Goal: Information Seeking & Learning: Learn about a topic

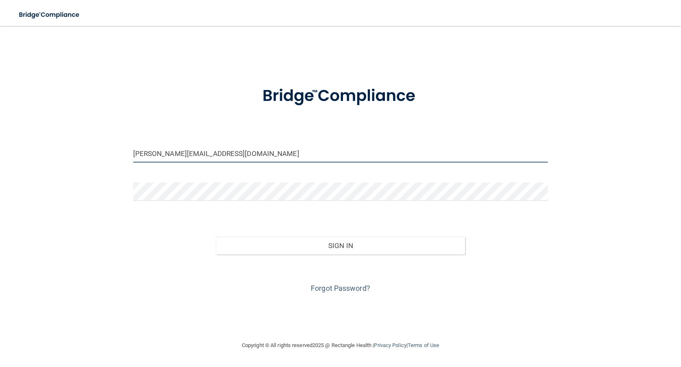
click at [216, 155] on input "tamara@billwhitleydds.com" at bounding box center [340, 153] width 415 height 18
drag, startPoint x: 226, startPoint y: 154, endPoint x: 124, endPoint y: 156, distance: 101.9
click at [124, 156] on div "tamara@billwhitleydds.com Invalid email/password. You don't have permission to …" at bounding box center [340, 183] width 649 height 298
type input "[PERSON_NAME][EMAIL_ADDRESS][DOMAIN_NAME]"
click at [74, 218] on div "cindi@billwhitleydds.com Invalid email/password. You don't have permission to a…" at bounding box center [340, 183] width 649 height 298
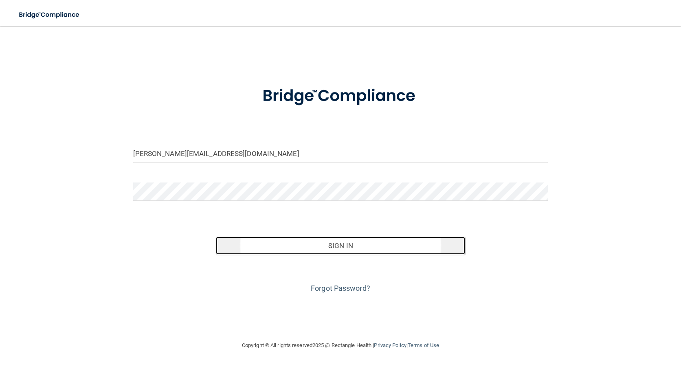
click at [338, 244] on button "Sign In" at bounding box center [340, 246] width 249 height 18
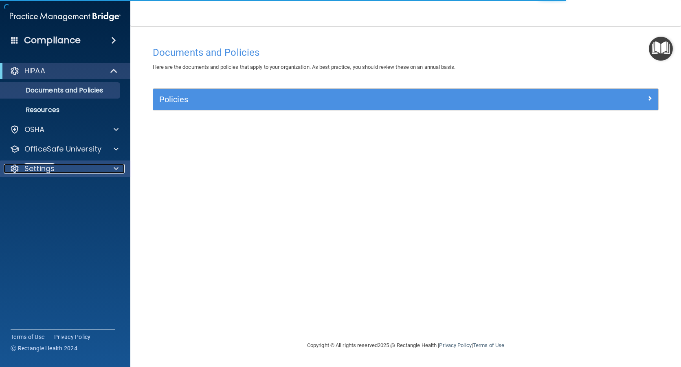
click at [75, 172] on div "Settings" at bounding box center [54, 169] width 101 height 10
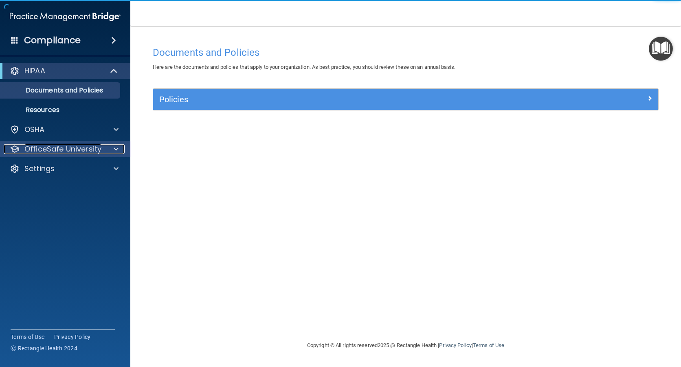
click at [78, 151] on p "OfficeSafe University" at bounding box center [62, 149] width 77 height 10
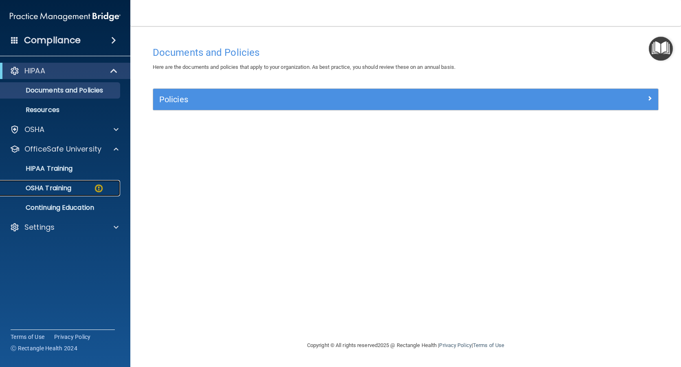
click at [64, 187] on p "OSHA Training" at bounding box center [38, 188] width 66 height 8
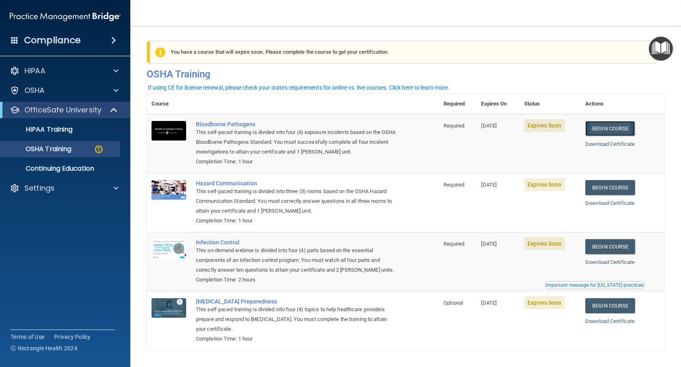
click at [612, 130] on link "Begin Course" at bounding box center [610, 128] width 50 height 15
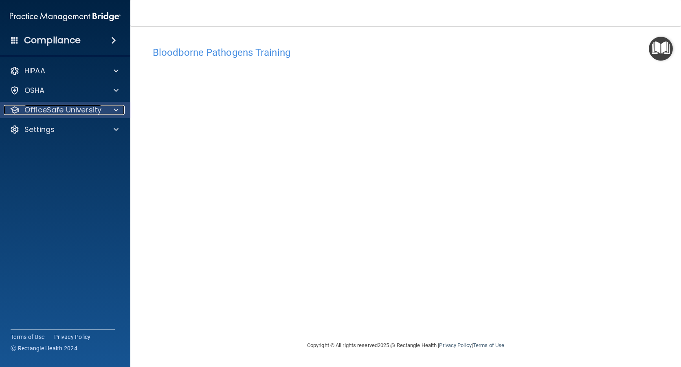
click at [89, 111] on p "OfficeSafe University" at bounding box center [62, 110] width 77 height 10
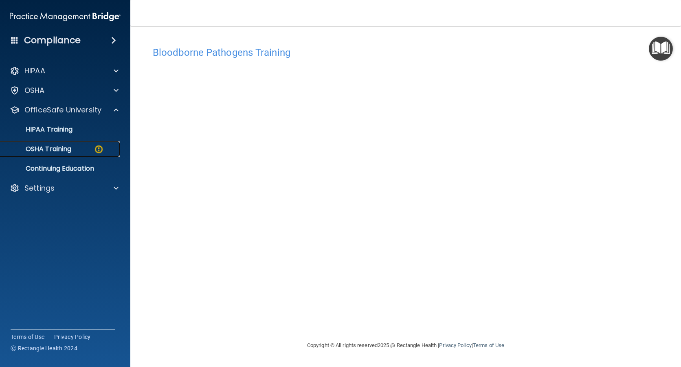
click at [79, 149] on div "OSHA Training" at bounding box center [60, 149] width 111 height 8
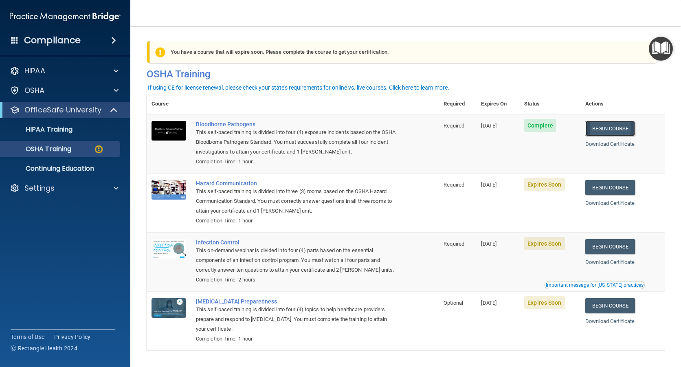
click at [617, 128] on link "Begin Course" at bounding box center [610, 128] width 50 height 15
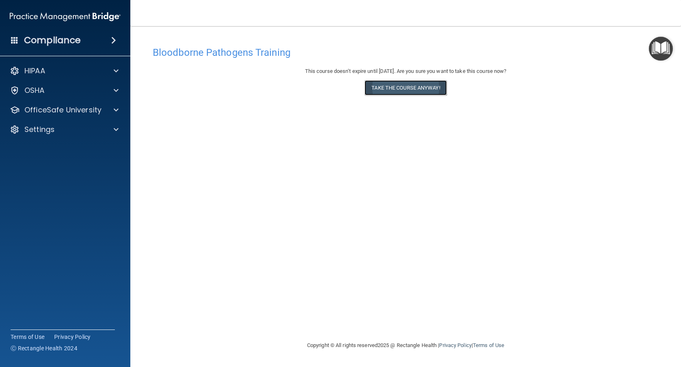
click at [402, 90] on button "Take the course anyway!" at bounding box center [406, 87] width 82 height 15
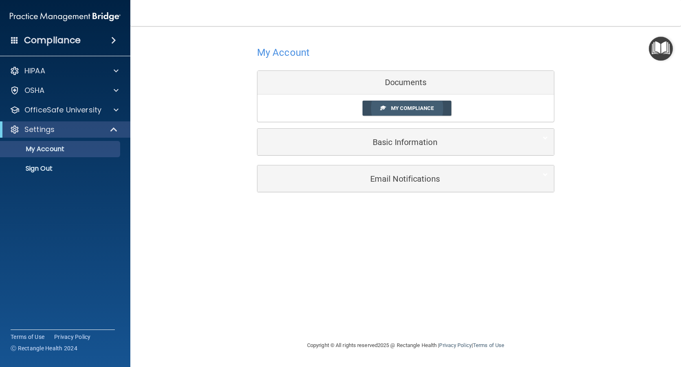
click at [418, 108] on span "My Compliance" at bounding box center [412, 108] width 43 height 6
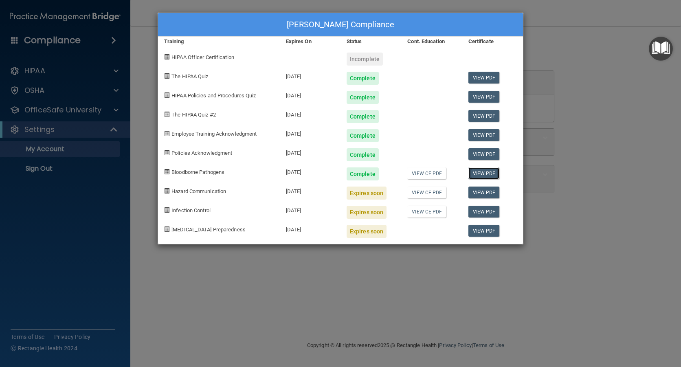
click at [483, 174] on link "View PDF" at bounding box center [484, 173] width 31 height 12
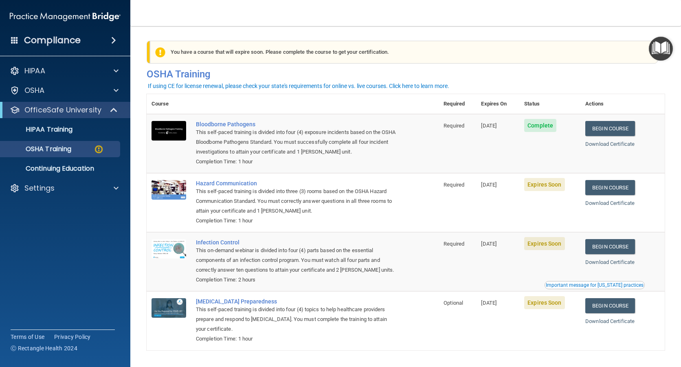
scroll to position [27, 0]
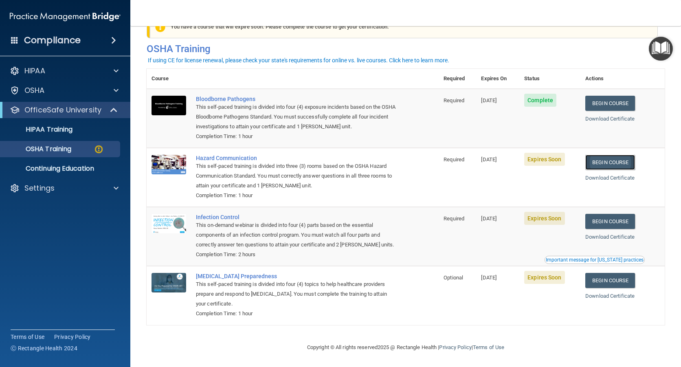
click at [611, 163] on link "Begin Course" at bounding box center [610, 162] width 50 height 15
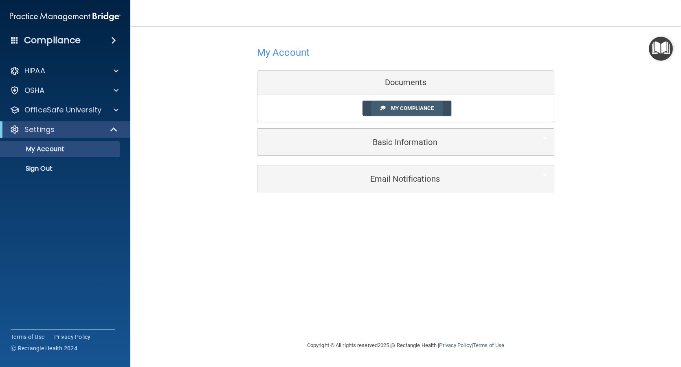
click at [405, 108] on span "My Compliance" at bounding box center [412, 108] width 43 height 6
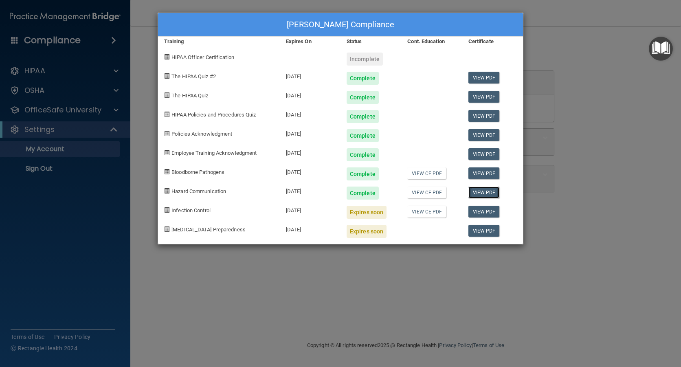
click at [486, 192] on link "View PDF" at bounding box center [484, 193] width 31 height 12
click at [486, 213] on link "View PDF" at bounding box center [484, 212] width 31 height 12
click at [423, 213] on link "View CE PDF" at bounding box center [426, 212] width 39 height 12
click at [427, 211] on link "View CE PDF" at bounding box center [426, 212] width 39 height 12
click at [117, 113] on div "[PERSON_NAME] Compliance Training Expires On Status Cont. Education Certificate…" at bounding box center [340, 183] width 681 height 367
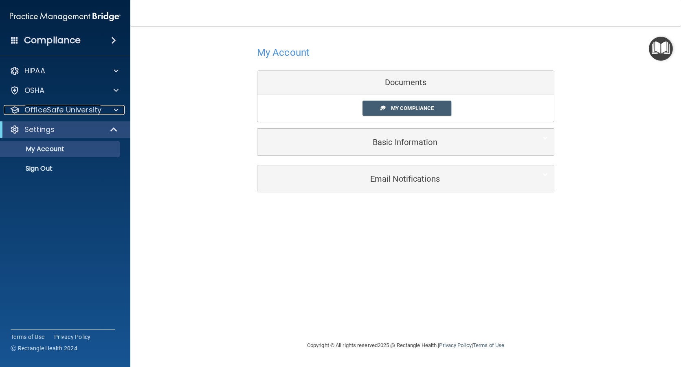
click at [117, 113] on span at bounding box center [116, 110] width 5 height 10
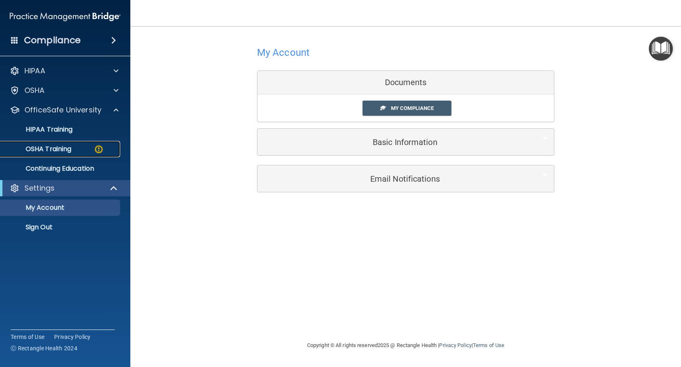
click at [80, 151] on div "OSHA Training" at bounding box center [60, 149] width 111 height 8
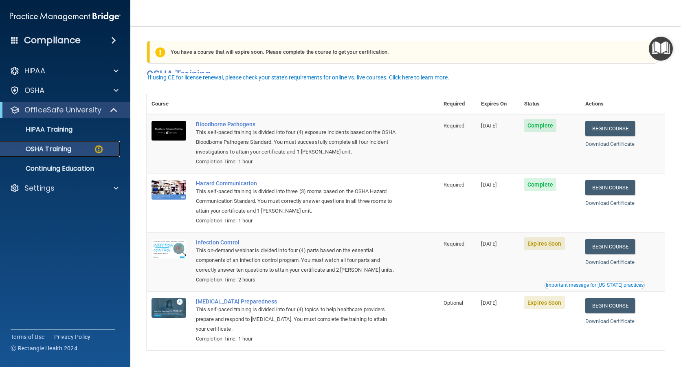
scroll to position [27, 0]
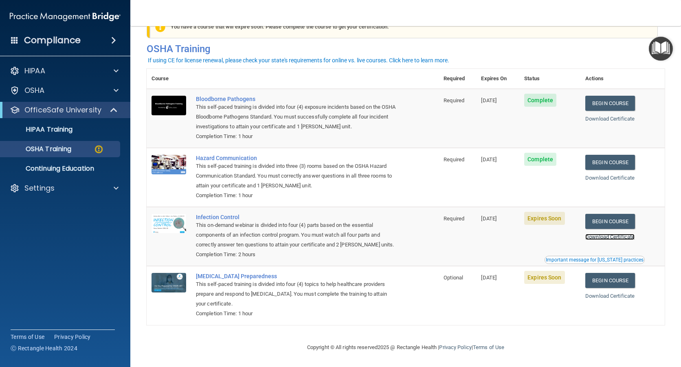
click at [609, 238] on link "Download Certificate" at bounding box center [609, 237] width 49 height 6
click at [615, 219] on link "Begin Course" at bounding box center [610, 221] width 50 height 15
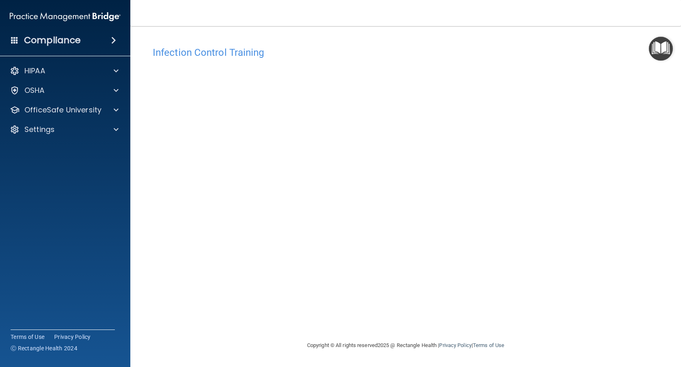
click at [635, 134] on div "Infection Control Training This course doesn’t expire until [DATE]. Are you sur…" at bounding box center [406, 191] width 518 height 298
click at [115, 112] on span at bounding box center [116, 110] width 5 height 10
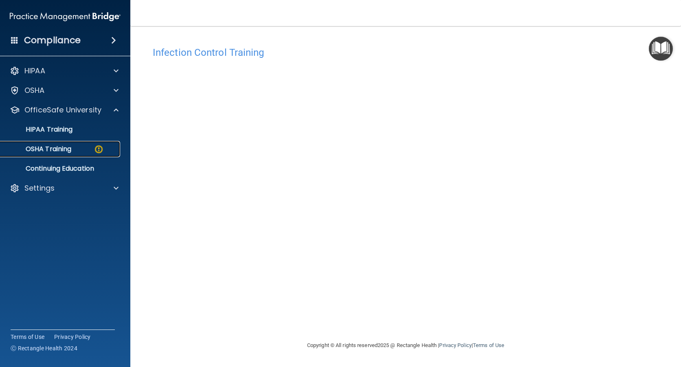
click at [71, 150] on p "OSHA Training" at bounding box center [38, 149] width 66 height 8
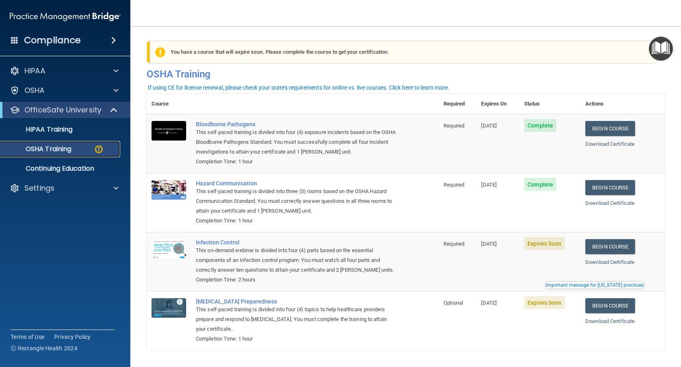
scroll to position [27, 0]
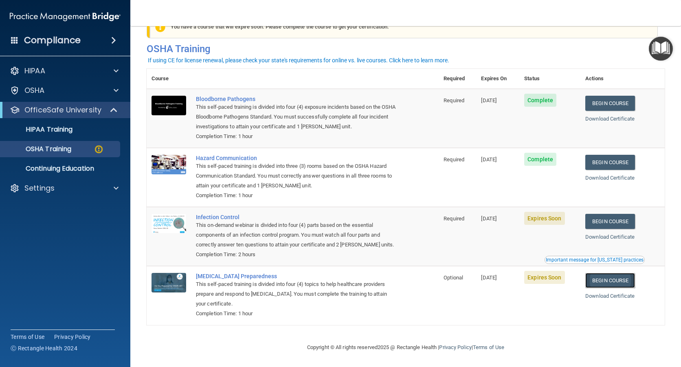
click at [607, 281] on link "Begin Course" at bounding box center [610, 280] width 50 height 15
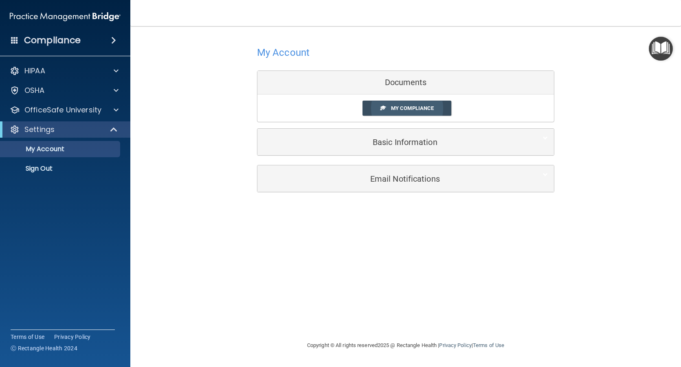
click at [411, 109] on span "My Compliance" at bounding box center [412, 108] width 43 height 6
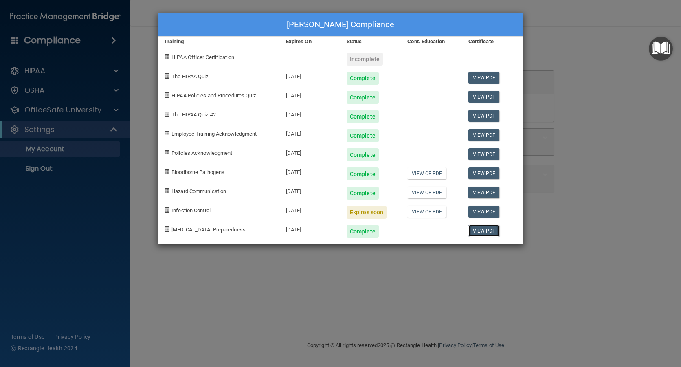
click at [488, 230] on link "View PDF" at bounding box center [484, 231] width 31 height 12
click at [433, 213] on link "View CE PDF" at bounding box center [426, 212] width 39 height 12
click at [486, 212] on link "View PDF" at bounding box center [484, 212] width 31 height 12
click at [113, 108] on div "[PERSON_NAME] Compliance Training Expires On Status Cont. Education Certificate…" at bounding box center [340, 183] width 681 height 367
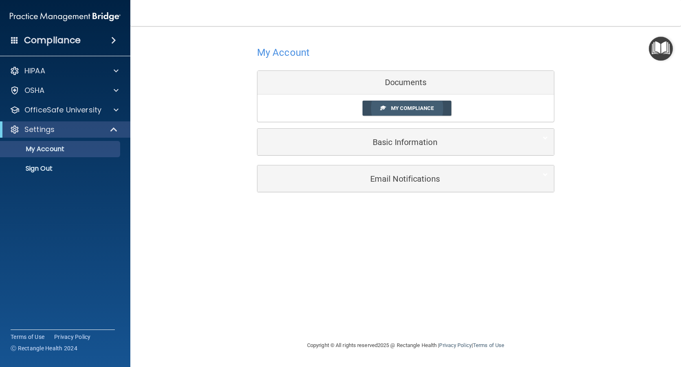
click at [407, 108] on span "My Compliance" at bounding box center [412, 108] width 43 height 6
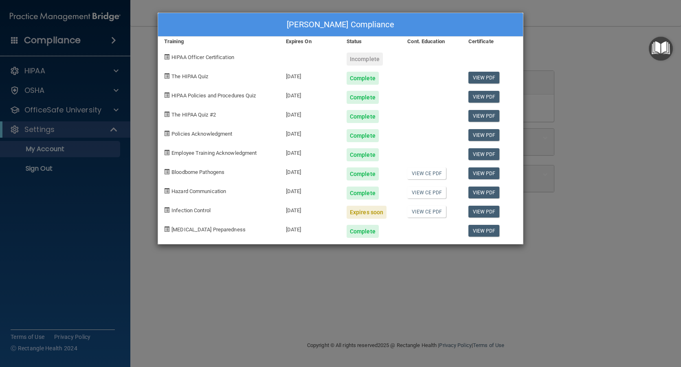
click at [117, 108] on div "[PERSON_NAME] Compliance Training Expires On Status Cont. Education Certificate…" at bounding box center [340, 183] width 681 height 367
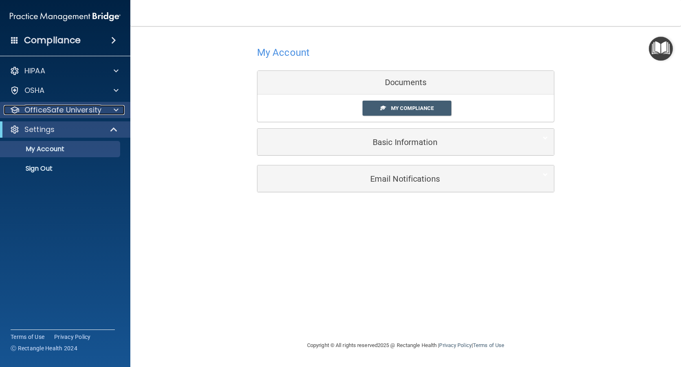
click at [116, 109] on span at bounding box center [116, 110] width 5 height 10
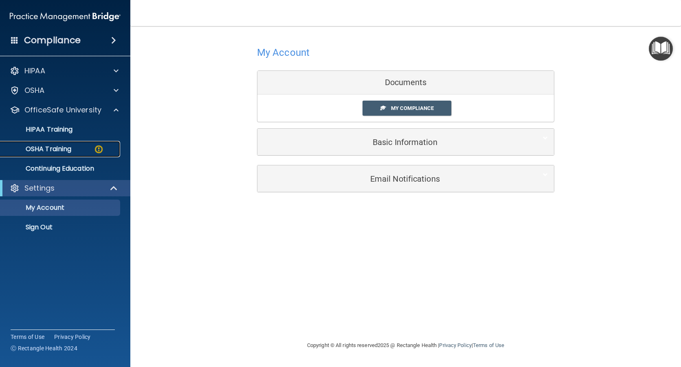
click at [68, 147] on p "OSHA Training" at bounding box center [38, 149] width 66 height 8
